Goal: Task Accomplishment & Management: Use online tool/utility

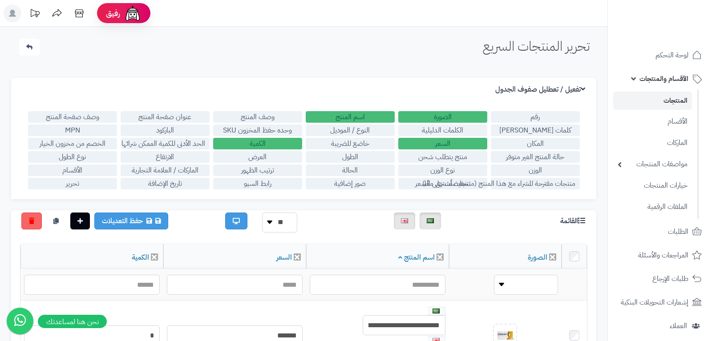
click at [432, 114] on label "الصورة" at bounding box center [442, 117] width 89 height 12
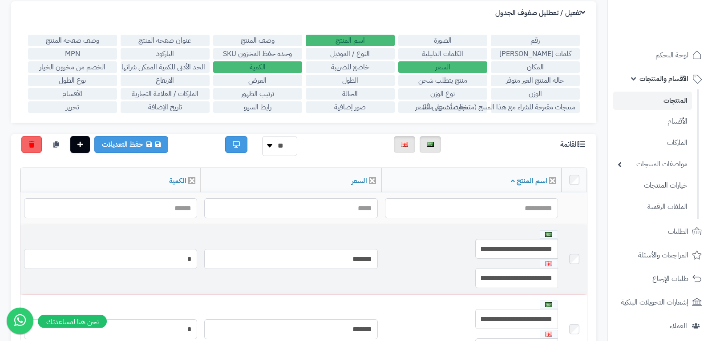
scroll to position [56, 0]
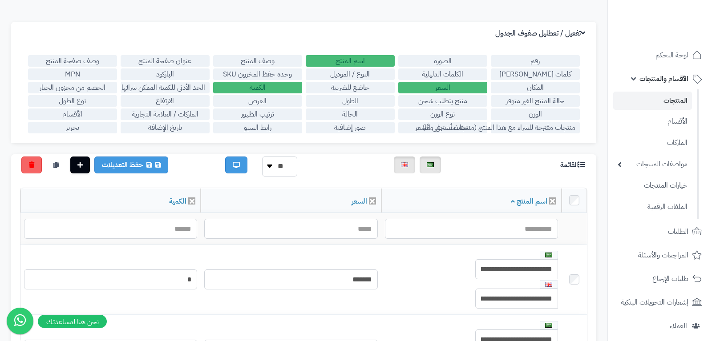
click at [440, 62] on label "الصورة" at bounding box center [442, 61] width 89 height 12
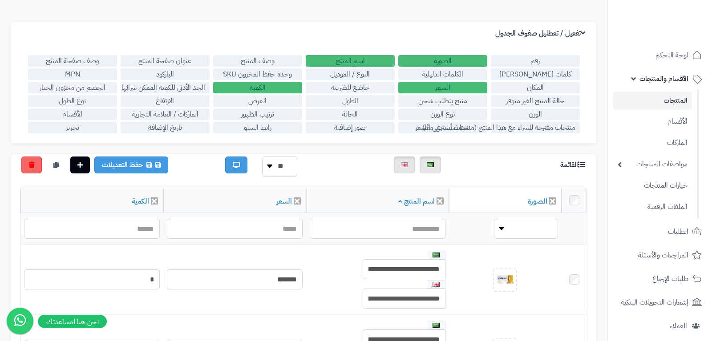
click at [363, 59] on label "اسم المنتج" at bounding box center [350, 61] width 89 height 12
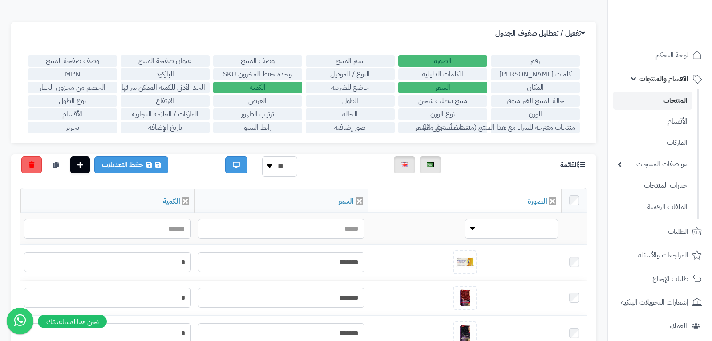
click at [375, 62] on label "اسم المنتج" at bounding box center [350, 61] width 89 height 12
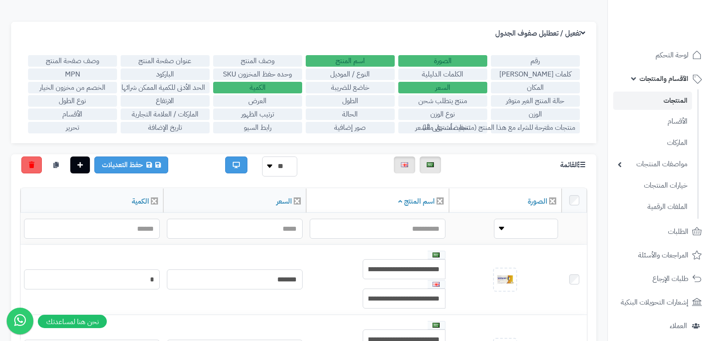
click at [371, 77] on label "النوع / الموديل" at bounding box center [350, 75] width 89 height 12
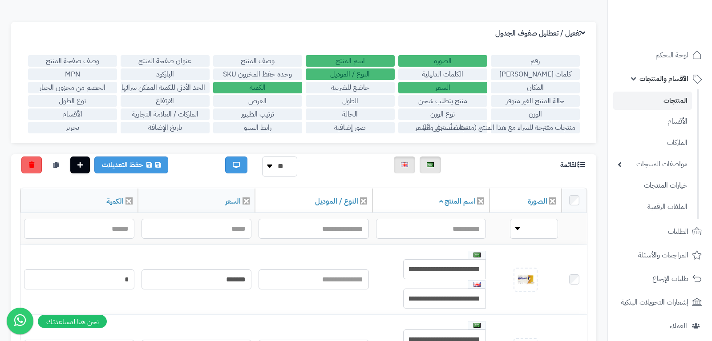
click at [370, 76] on label "النوع / الموديل" at bounding box center [350, 75] width 89 height 12
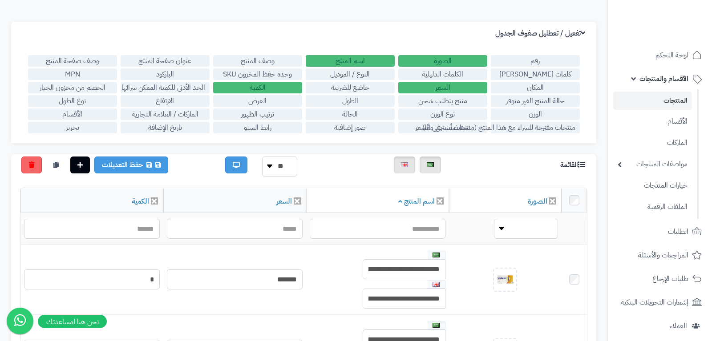
click at [171, 89] on label "الحد الأدنى للكمية الممكن شرائها" at bounding box center [165, 88] width 89 height 12
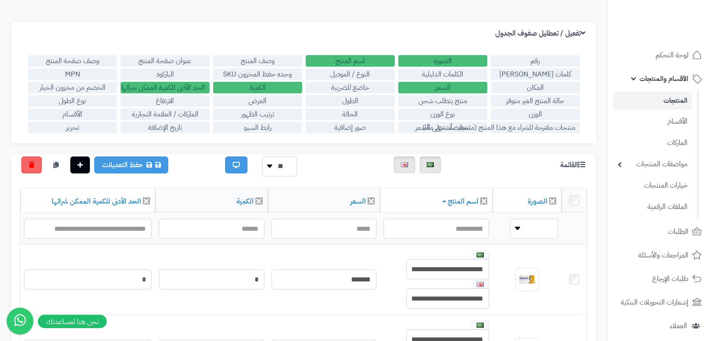
click at [183, 88] on label "الحد الأدنى للكمية الممكن شرائها" at bounding box center [165, 88] width 89 height 12
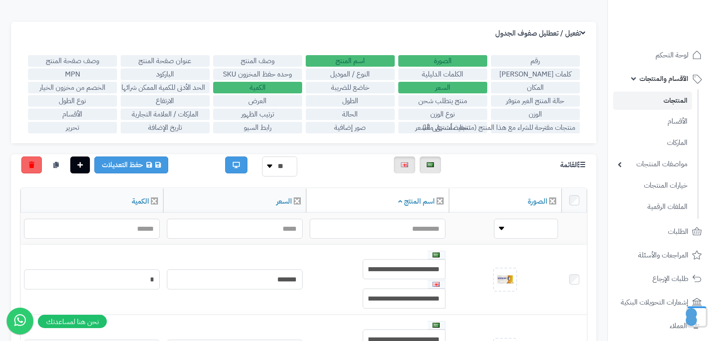
click at [100, 94] on div "رقم الصورة اسم المنتج وصف المنتج عنوان صفحة المنتج وصف صفحة المنتج كلمات ميتا ت…" at bounding box center [303, 94] width 585 height 98
click at [102, 91] on label "الخصم من مخزون الخيار" at bounding box center [72, 88] width 89 height 12
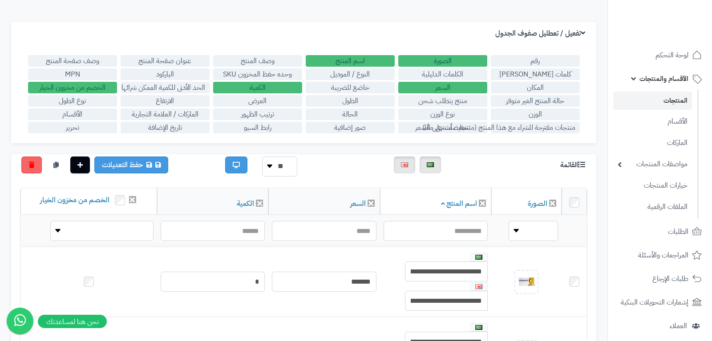
click at [101, 89] on label "الخصم من مخزون الخيار" at bounding box center [72, 88] width 89 height 12
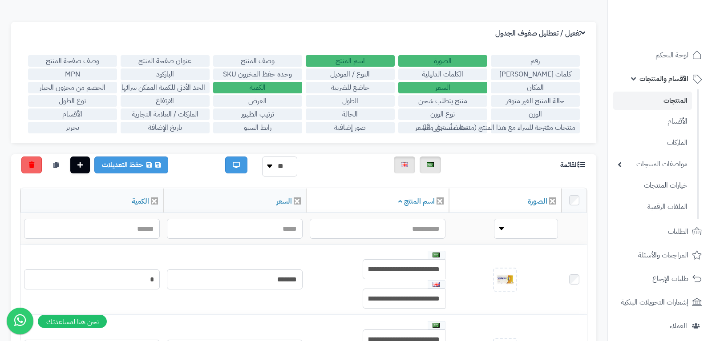
click at [97, 97] on label "نوع الطول" at bounding box center [72, 101] width 89 height 12
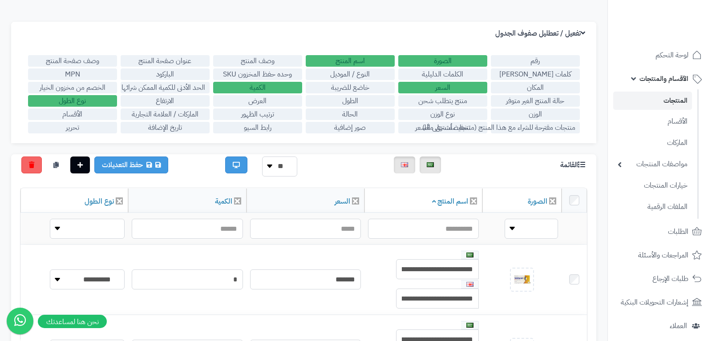
click at [97, 97] on label "نوع الطول" at bounding box center [72, 101] width 89 height 12
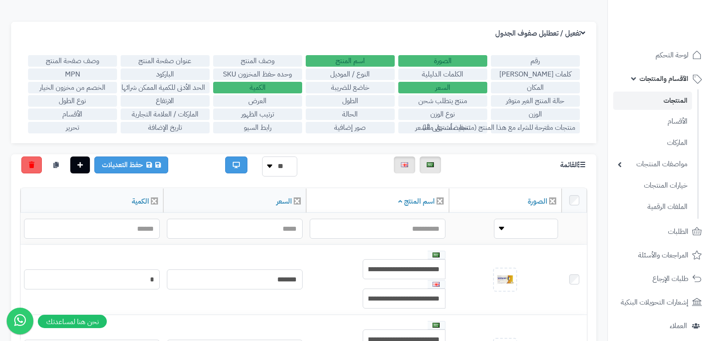
click at [84, 114] on label "الأقسام" at bounding box center [72, 115] width 89 height 12
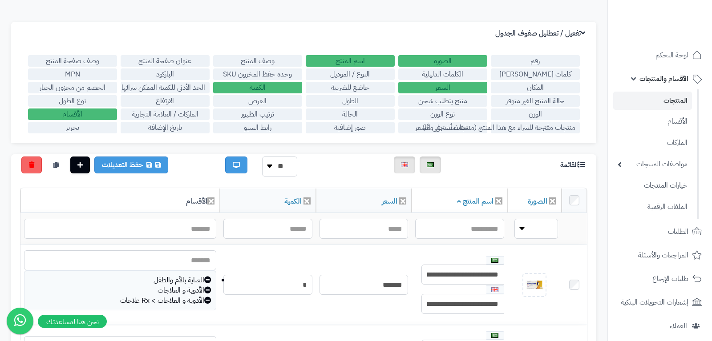
click at [83, 115] on label "الأقسام" at bounding box center [72, 115] width 89 height 12
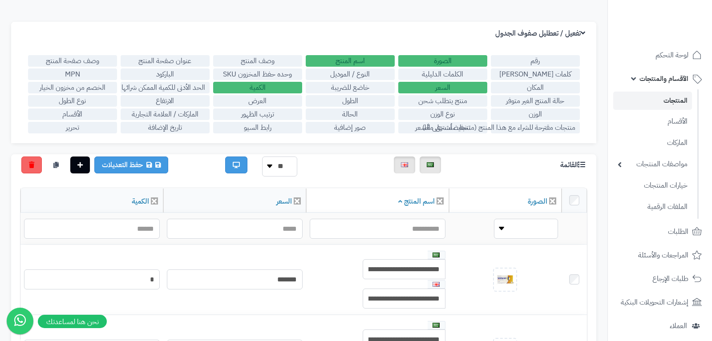
click at [528, 60] on label "رقم" at bounding box center [535, 61] width 89 height 12
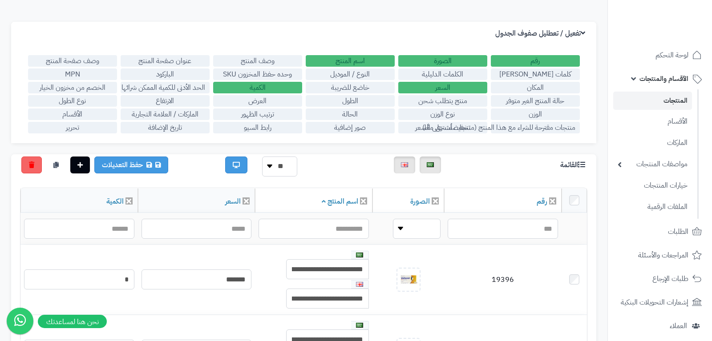
click at [526, 59] on label "رقم" at bounding box center [535, 61] width 89 height 12
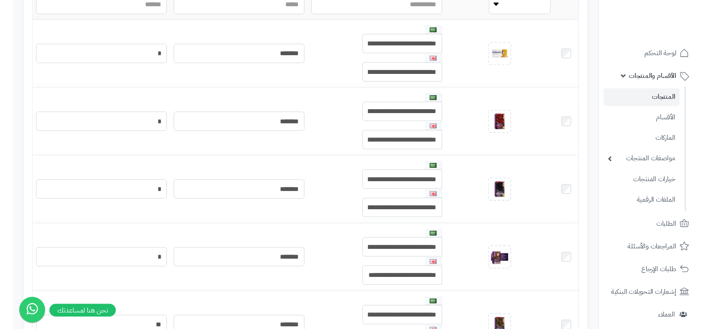
scroll to position [0, 0]
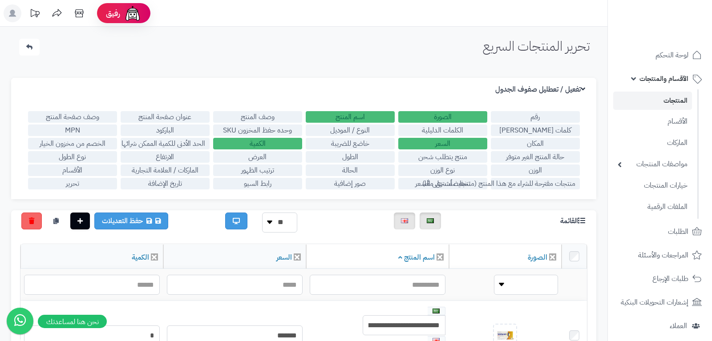
click at [576, 87] on h3 "تفعيل / تعطليل صفوف الجدول" at bounding box center [541, 89] width 92 height 8
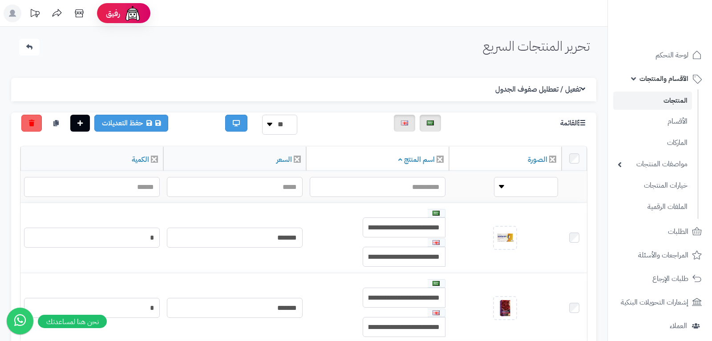
click at [576, 87] on h3 "تفعيل / تعطليل صفوف الجدول" at bounding box center [541, 89] width 92 height 8
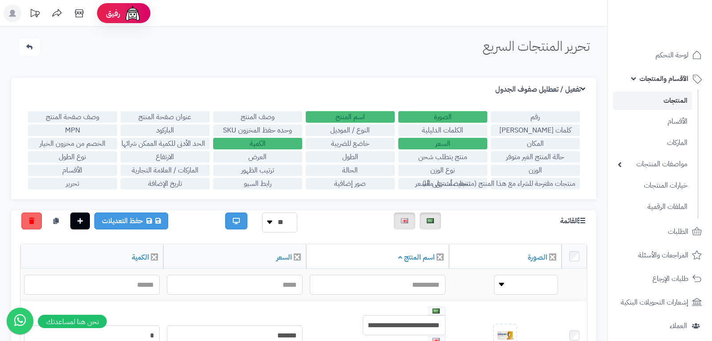
click at [576, 87] on h3 "تفعيل / تعطليل صفوف الجدول" at bounding box center [541, 89] width 92 height 8
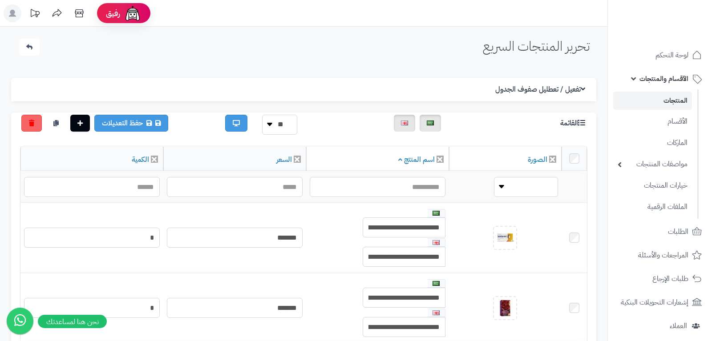
click at [576, 121] on h3 "القائمة" at bounding box center [573, 123] width 27 height 8
click at [583, 122] on icon at bounding box center [581, 122] width 7 height 7
click at [232, 127] on link at bounding box center [236, 123] width 22 height 17
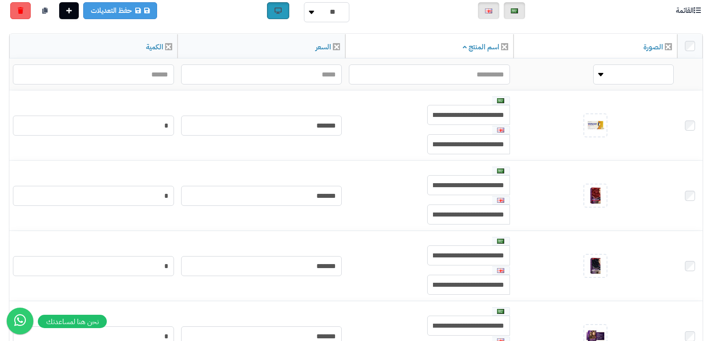
click at [283, 11] on link at bounding box center [278, 10] width 22 height 17
